Goal: Information Seeking & Learning: Learn about a topic

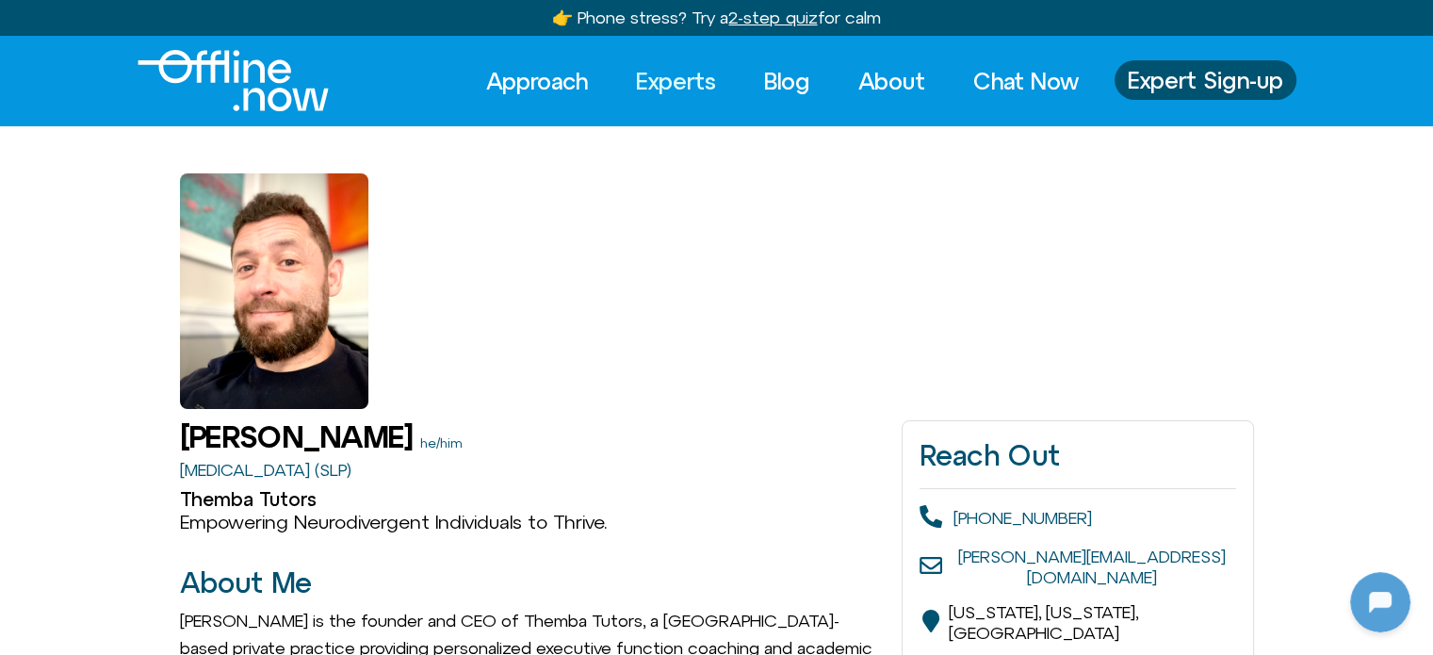
click at [656, 82] on link "Experts" at bounding box center [676, 80] width 114 height 41
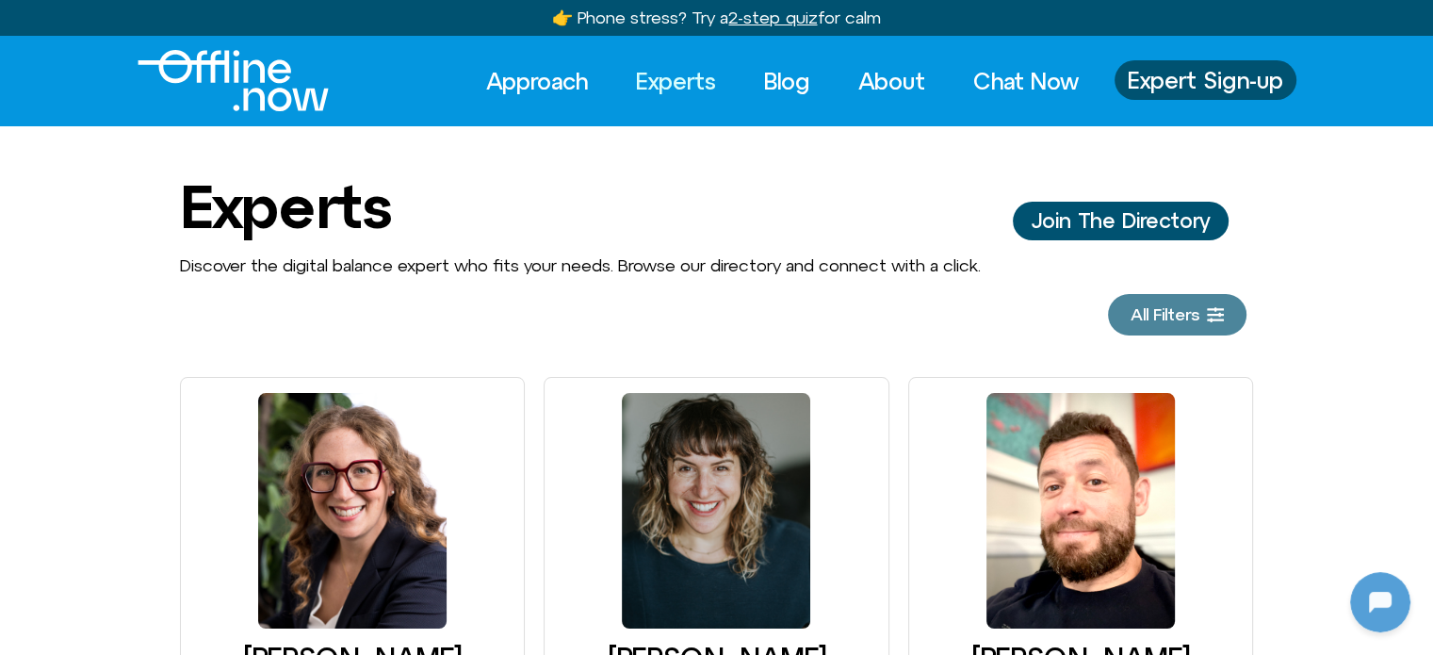
click at [1186, 312] on span "All Filters" at bounding box center [1164, 314] width 69 height 19
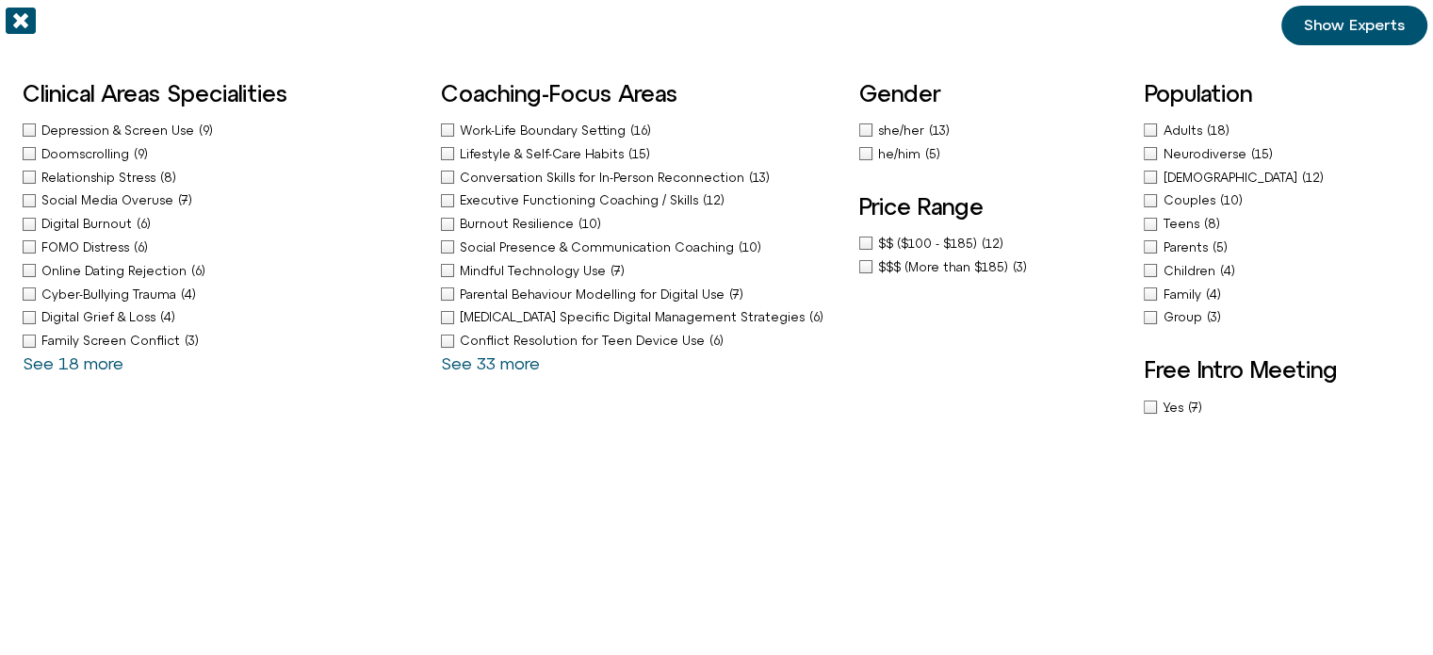
click at [1187, 217] on span "Teens" at bounding box center [1182, 224] width 41 height 14
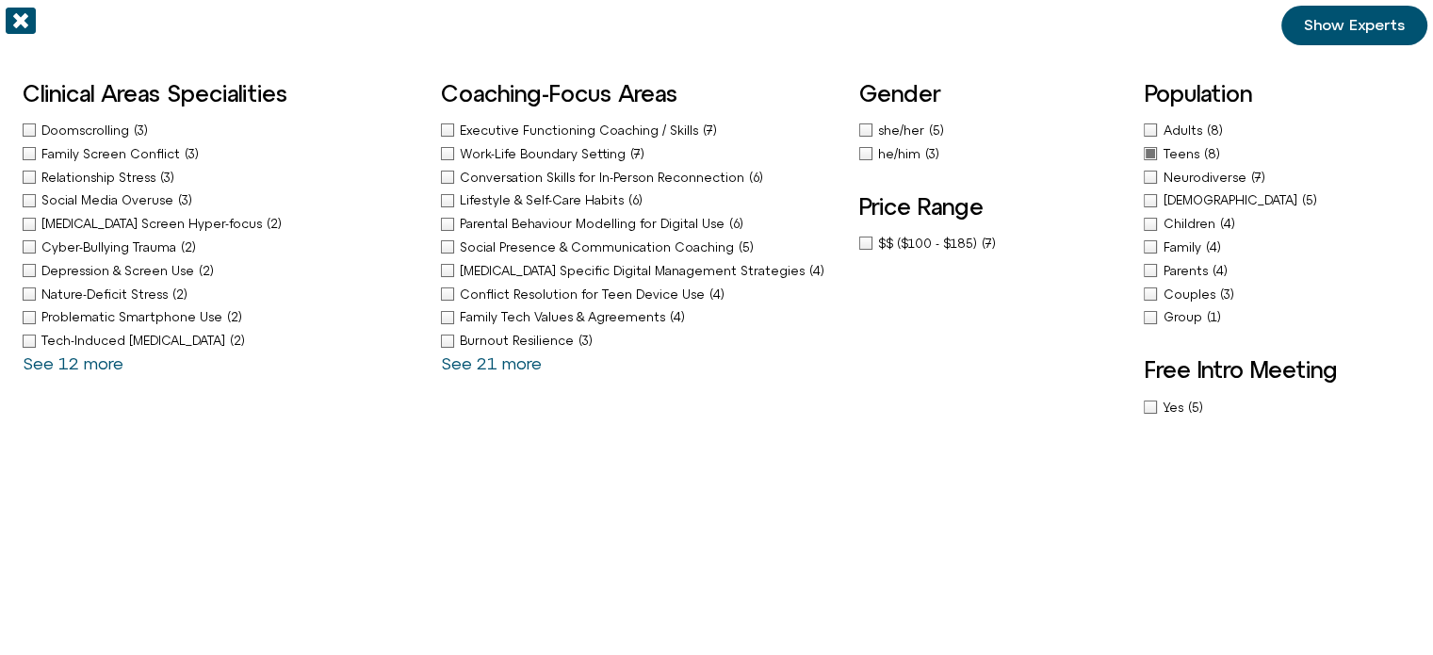
click at [1342, 29] on span "Show Experts" at bounding box center [1354, 25] width 101 height 17
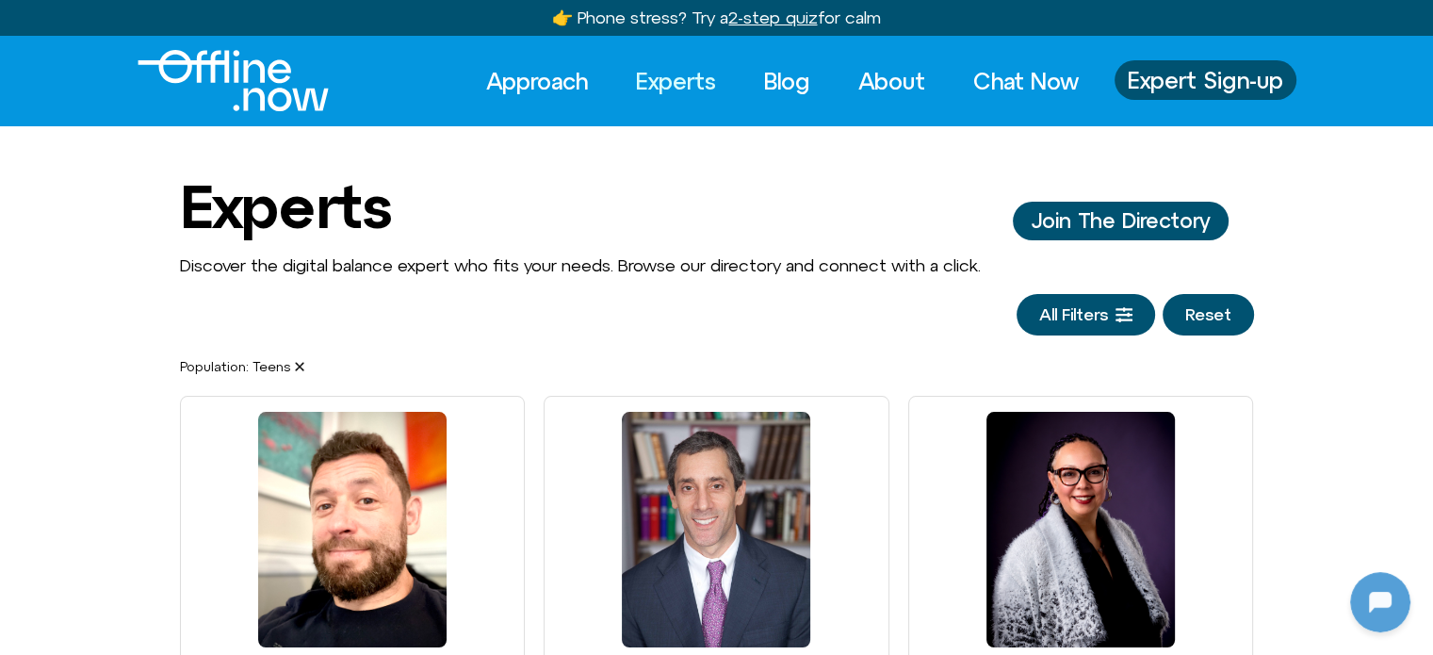
click at [296, 372] on span "Teens" at bounding box center [278, 366] width 53 height 13
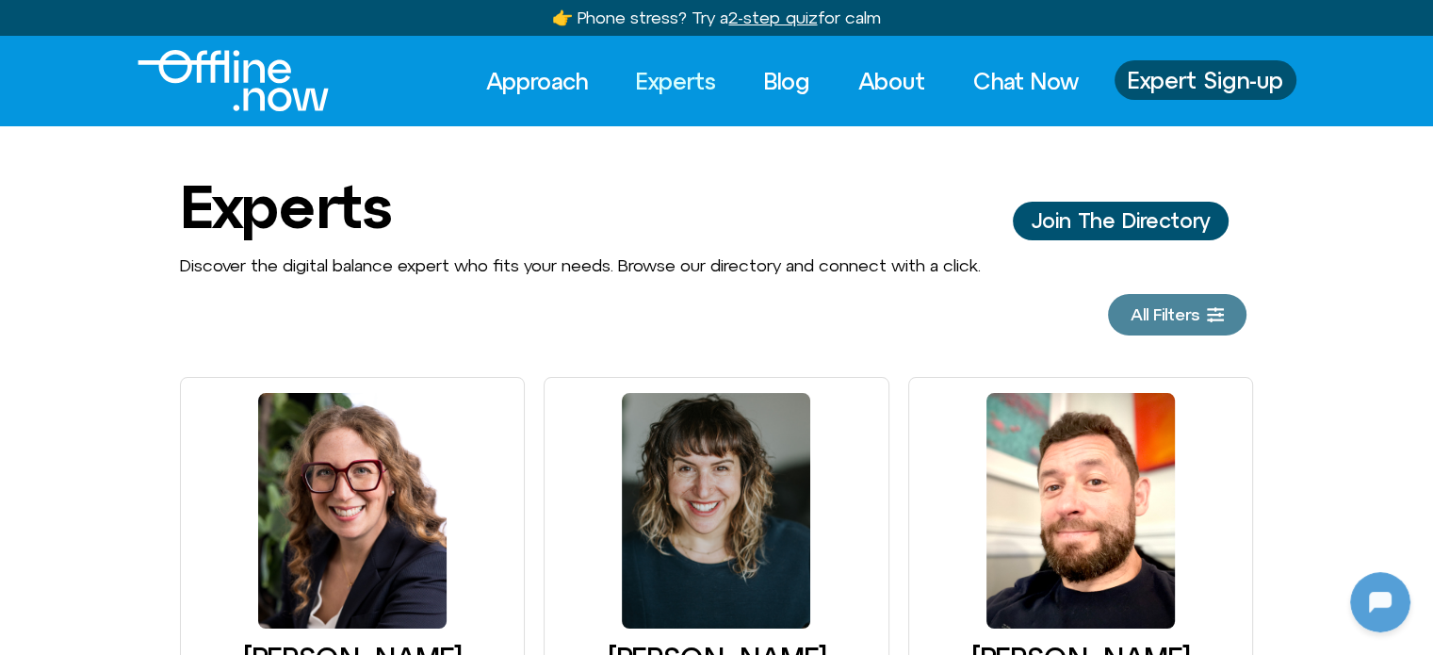
click at [1176, 318] on span "All Filters" at bounding box center [1164, 314] width 69 height 19
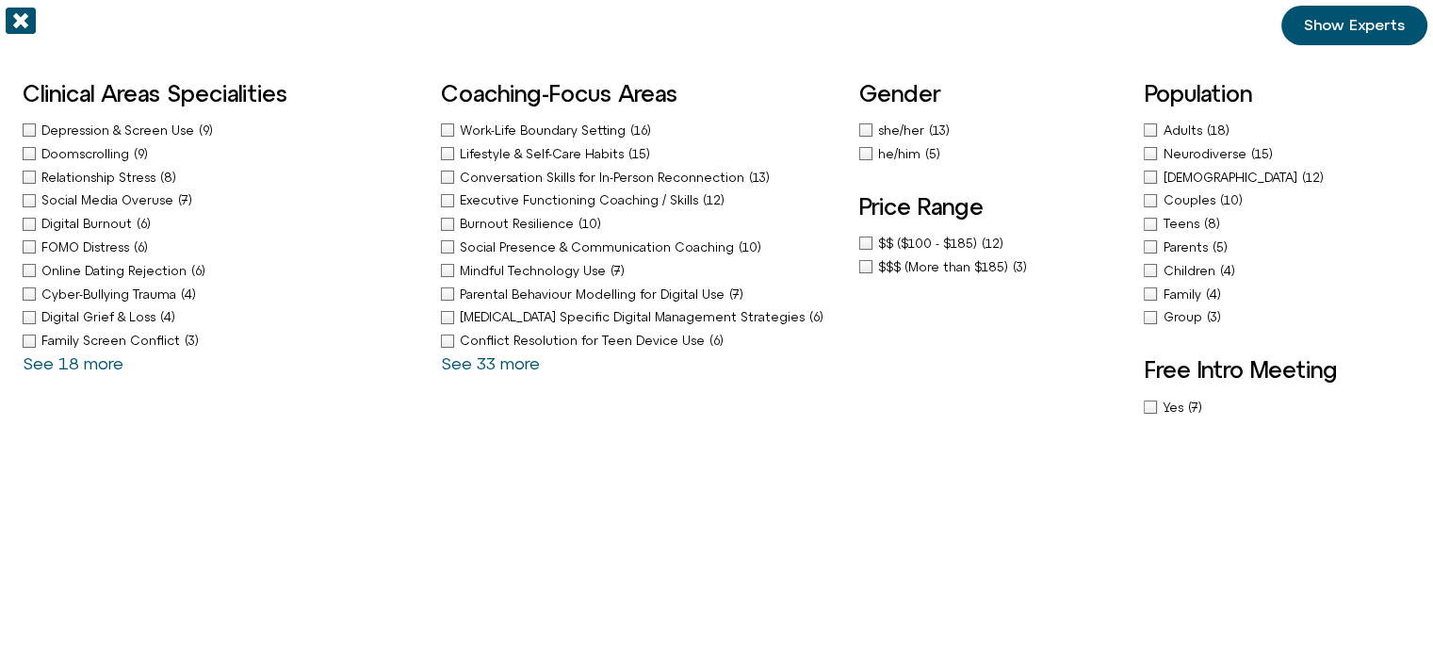
drag, startPoint x: 507, startPoint y: 198, endPoint x: 292, endPoint y: 184, distance: 215.2
click at [506, 197] on span "Executive Functioning Coaching / Skills" at bounding box center [581, 200] width 243 height 14
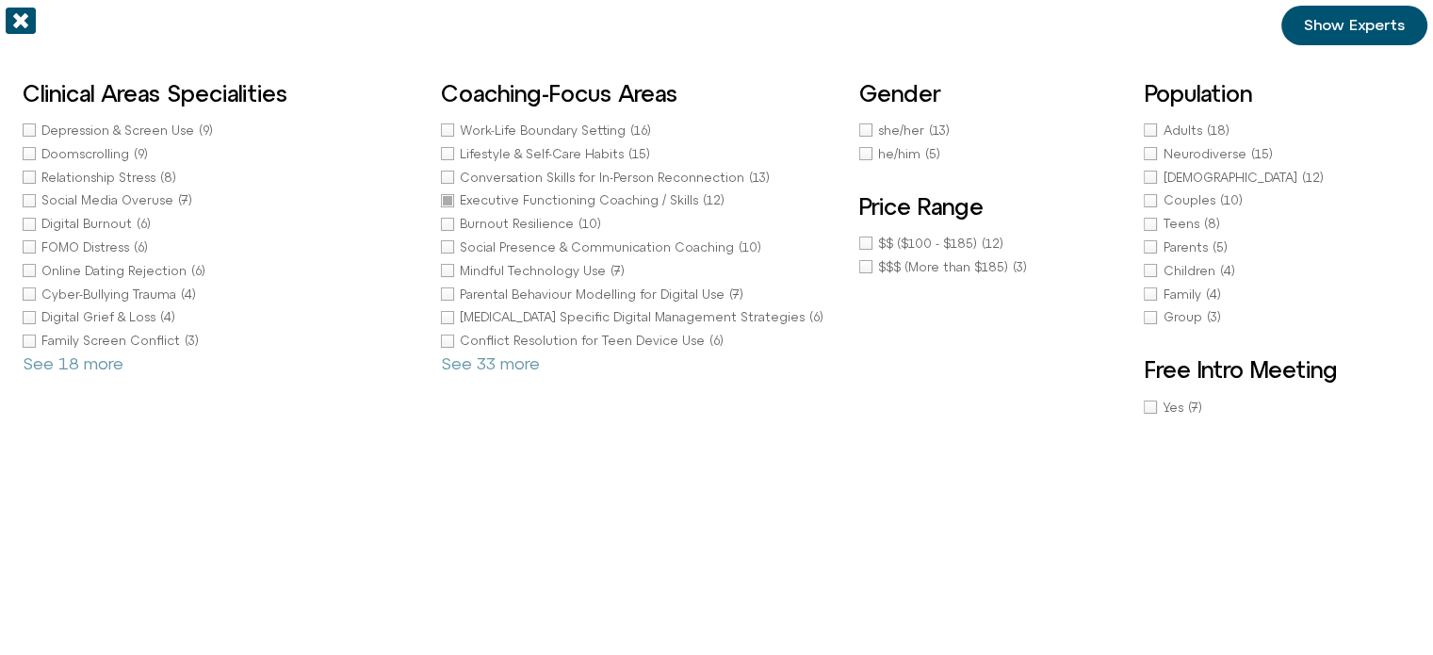
click at [101, 157] on div "Clinical Areas Specialities Depression & Screen Use (9) Doomscrolling (9) Relat…" at bounding box center [222, 227] width 399 height 292
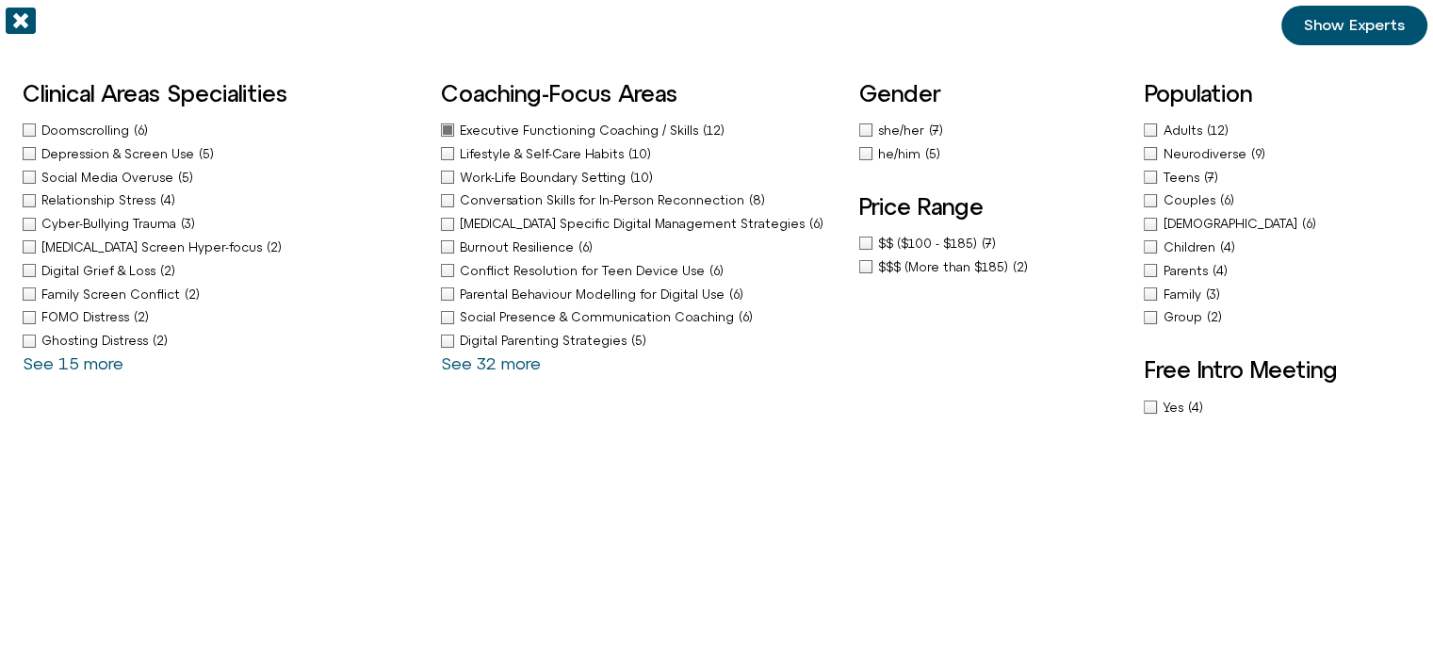
click at [124, 146] on div "Depression & Screen Use (5)" at bounding box center [222, 154] width 399 height 20
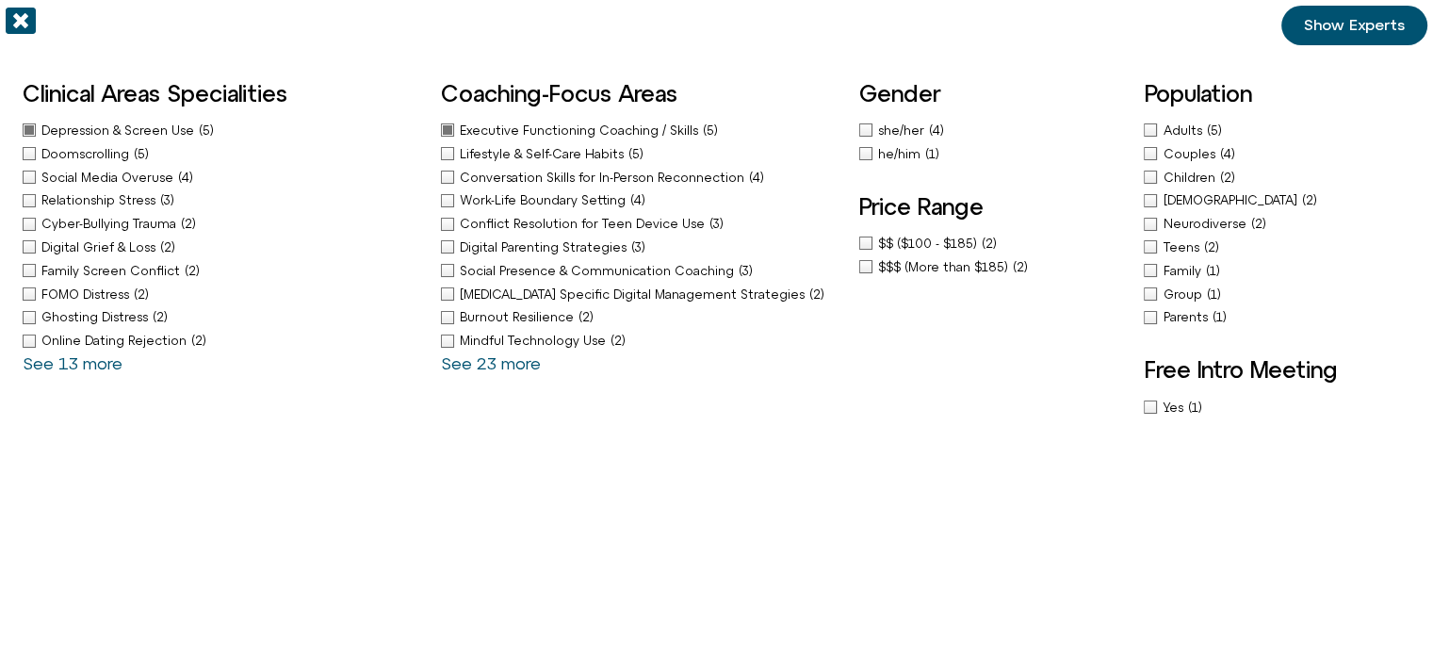
click at [908, 127] on span "she/her" at bounding box center [903, 130] width 51 height 14
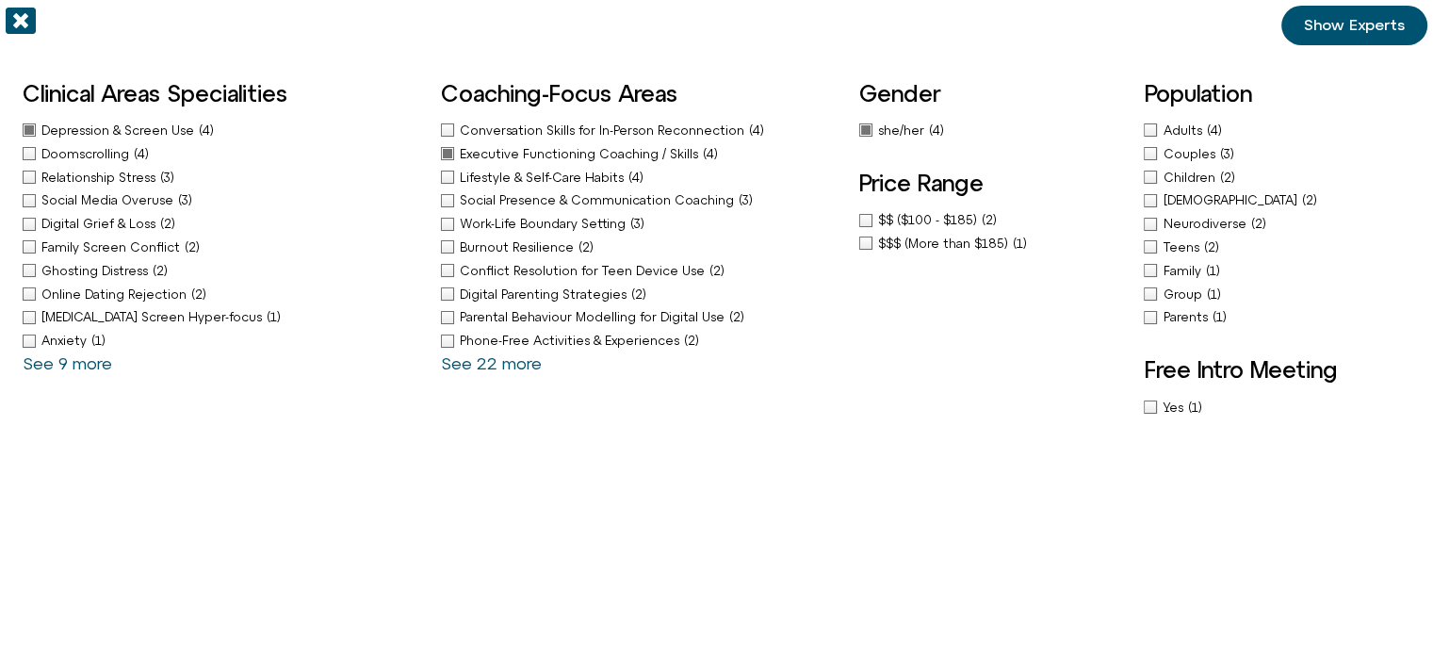
click at [1348, 7] on link "Show Experts" at bounding box center [1354, 26] width 146 height 40
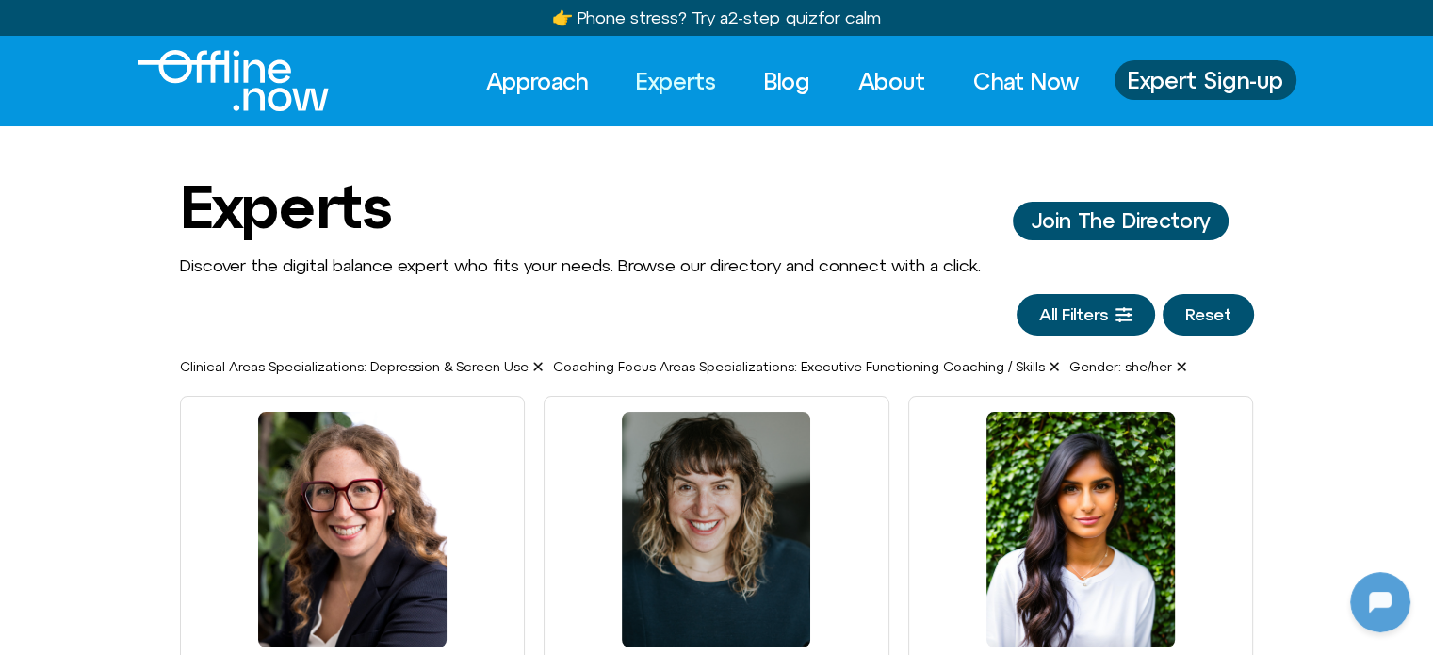
click at [244, 86] on img "Logo" at bounding box center [233, 80] width 191 height 61
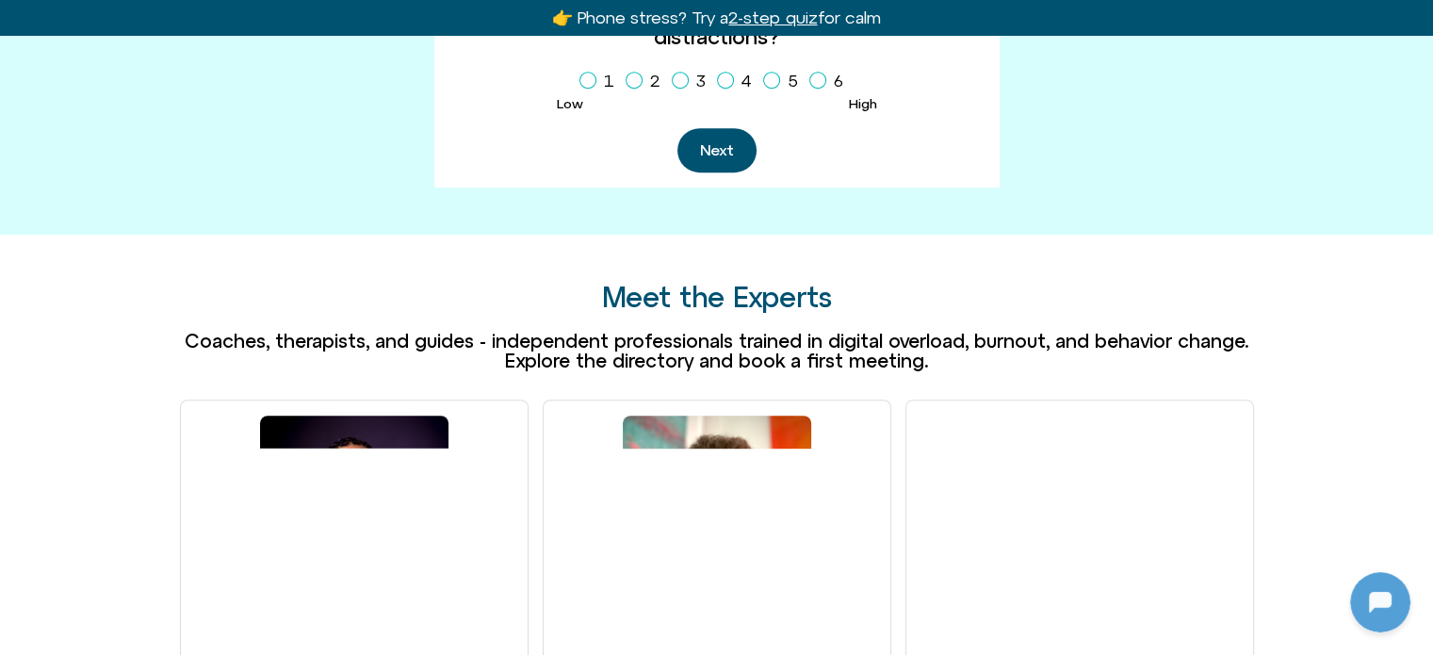
scroll to position [1224, 0]
